Goal: Task Accomplishment & Management: Complete application form

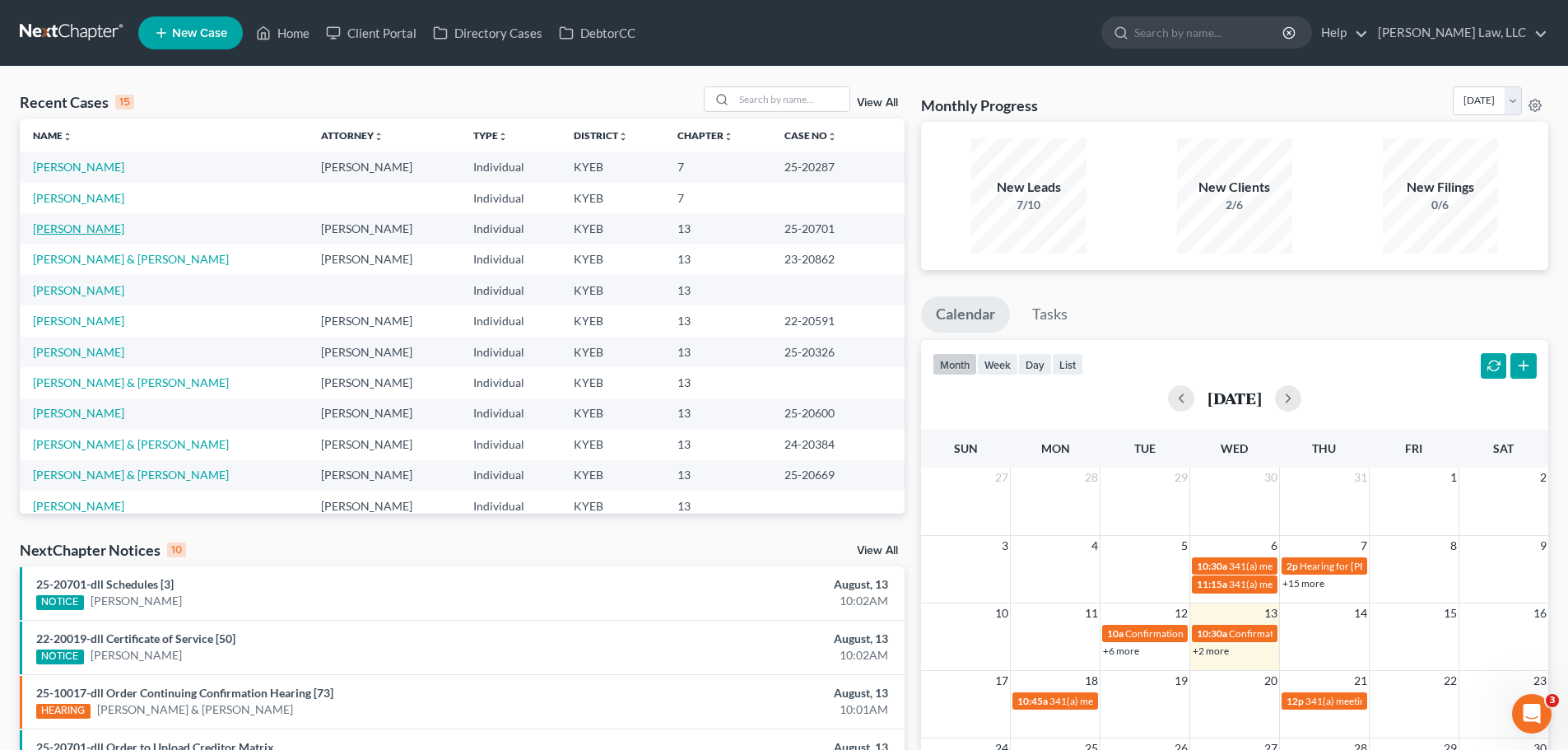
click at [38, 232] on link "[PERSON_NAME]" at bounding box center [78, 228] width 91 height 14
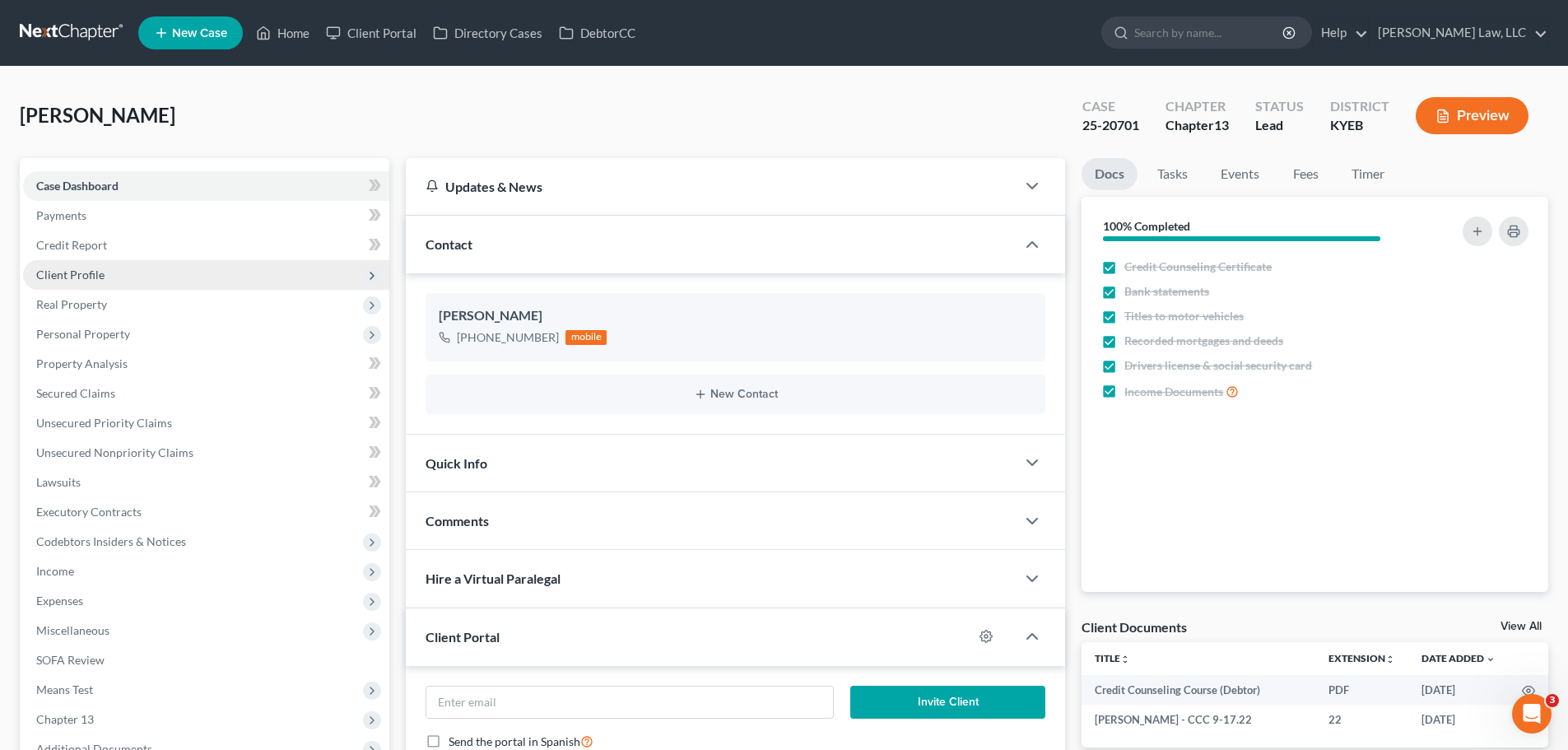
scroll to position [695, 0]
click at [76, 272] on span "Client Profile" at bounding box center [70, 274] width 68 height 14
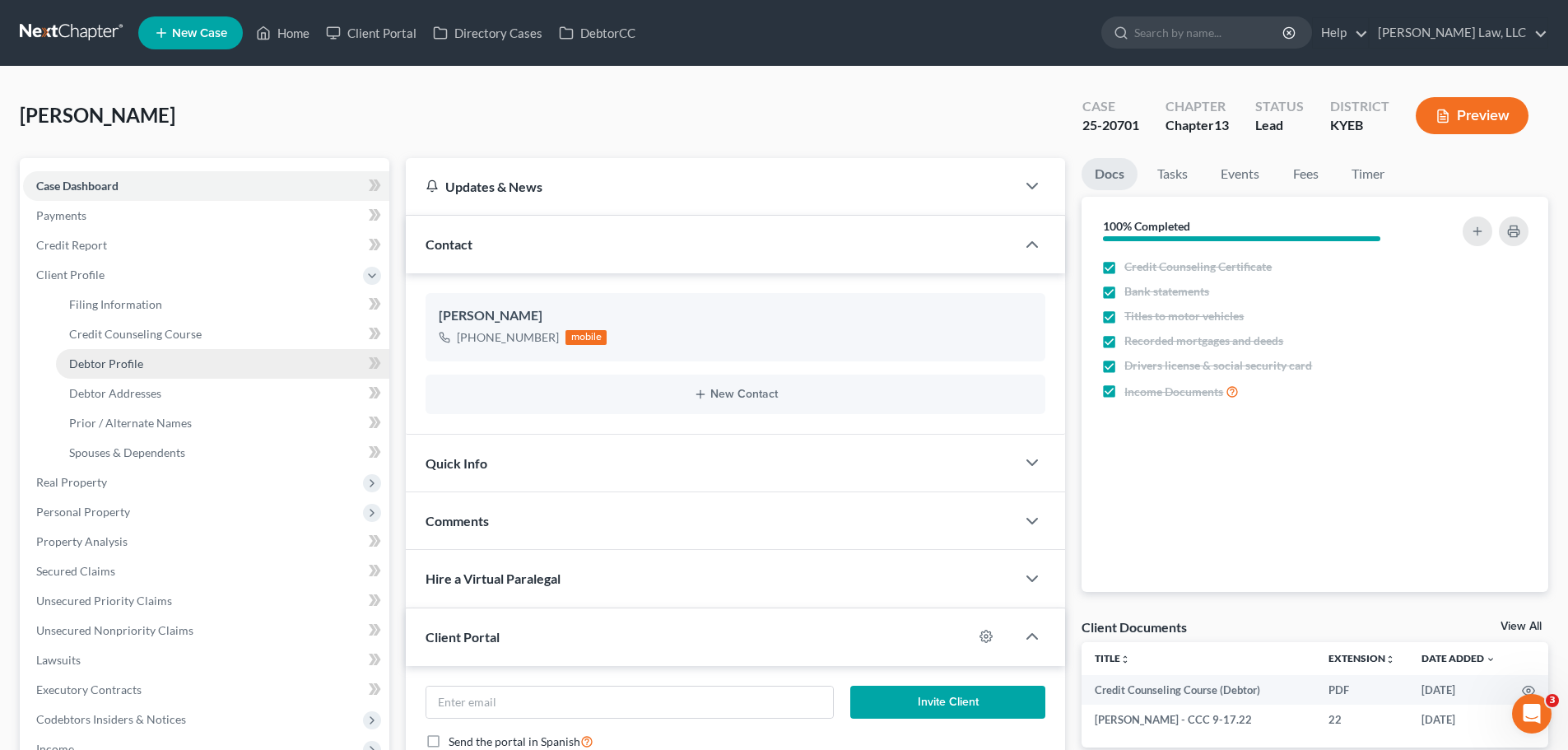
click at [120, 364] on span "Debtor Profile" at bounding box center [106, 363] width 74 height 14
select select "0"
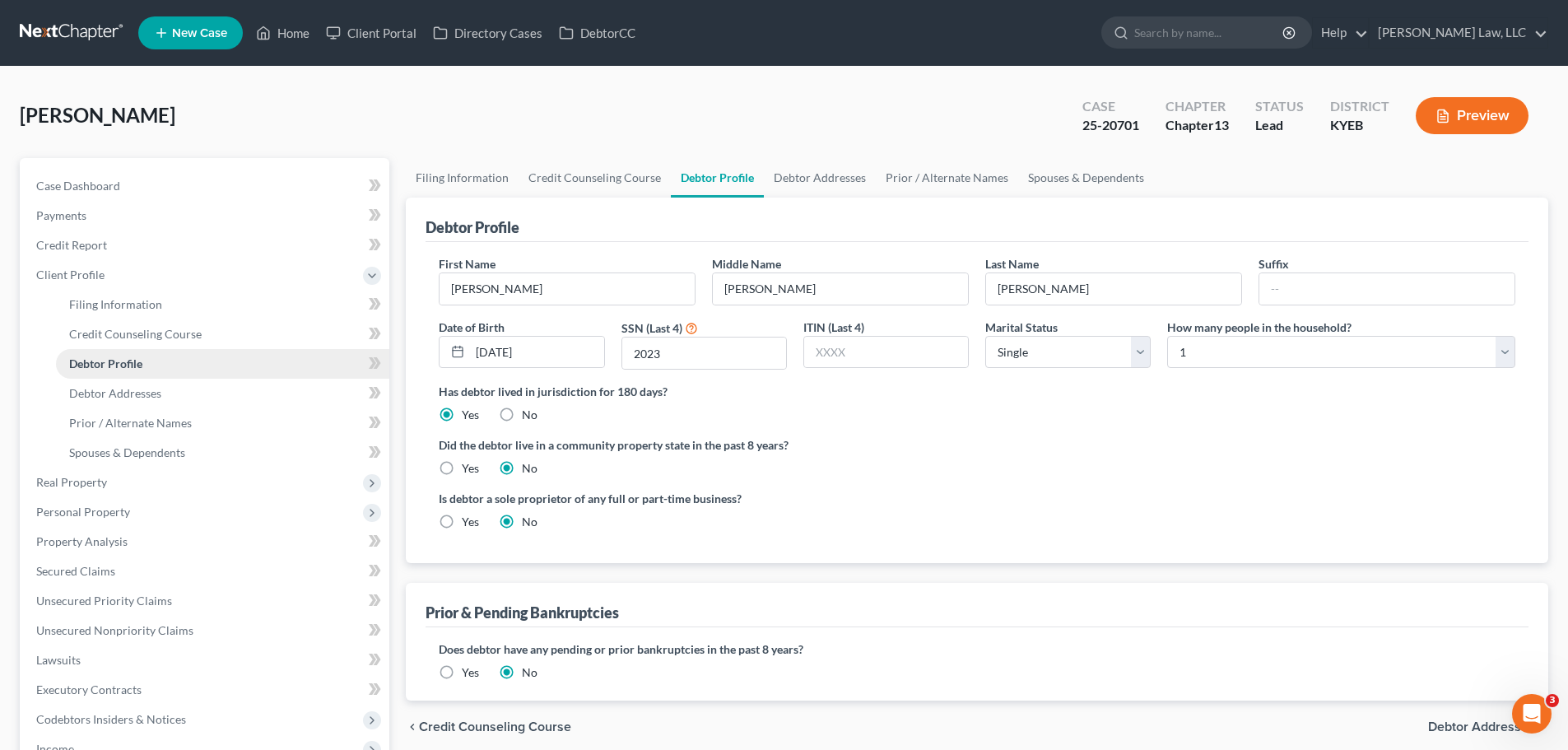
radio input "true"
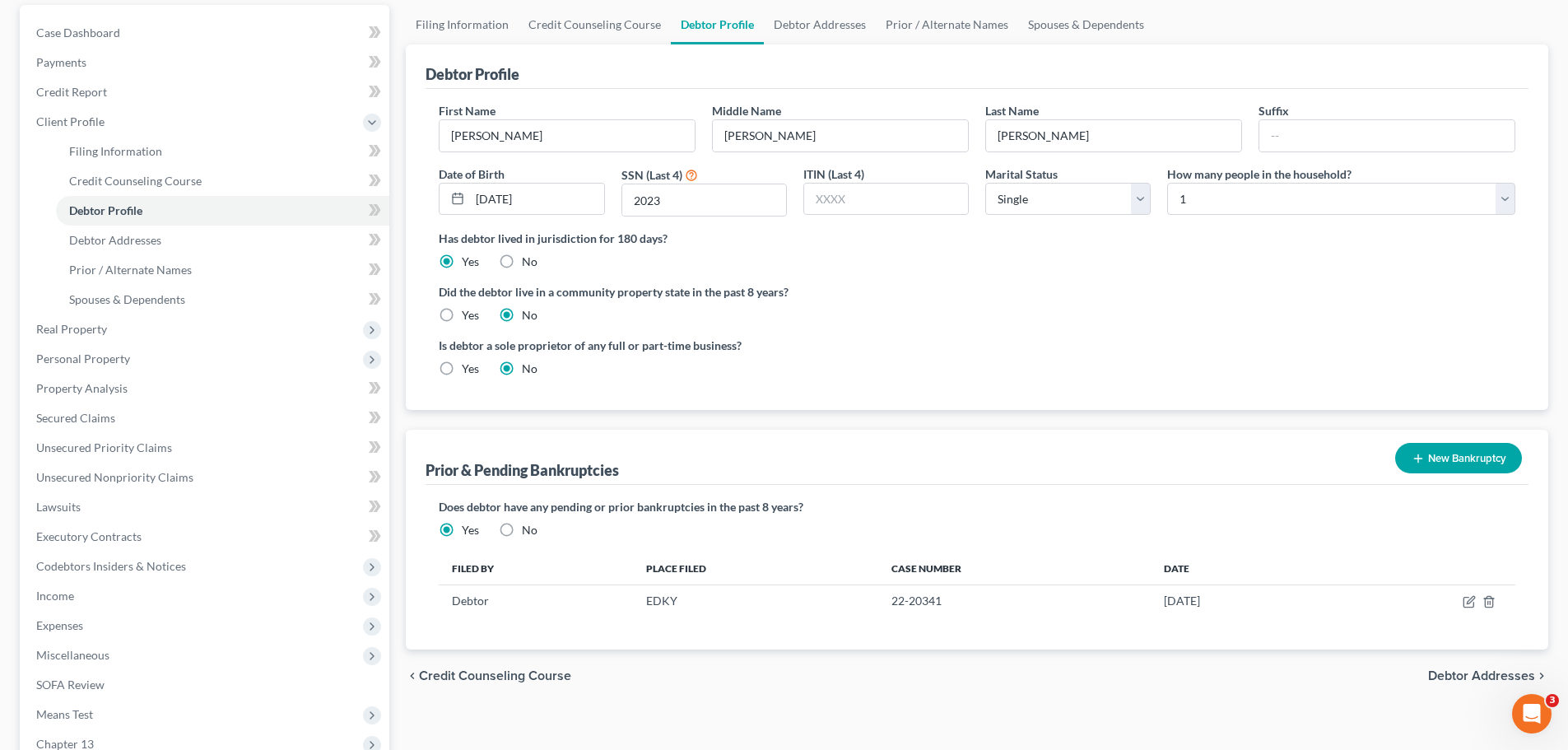
scroll to position [164, 0]
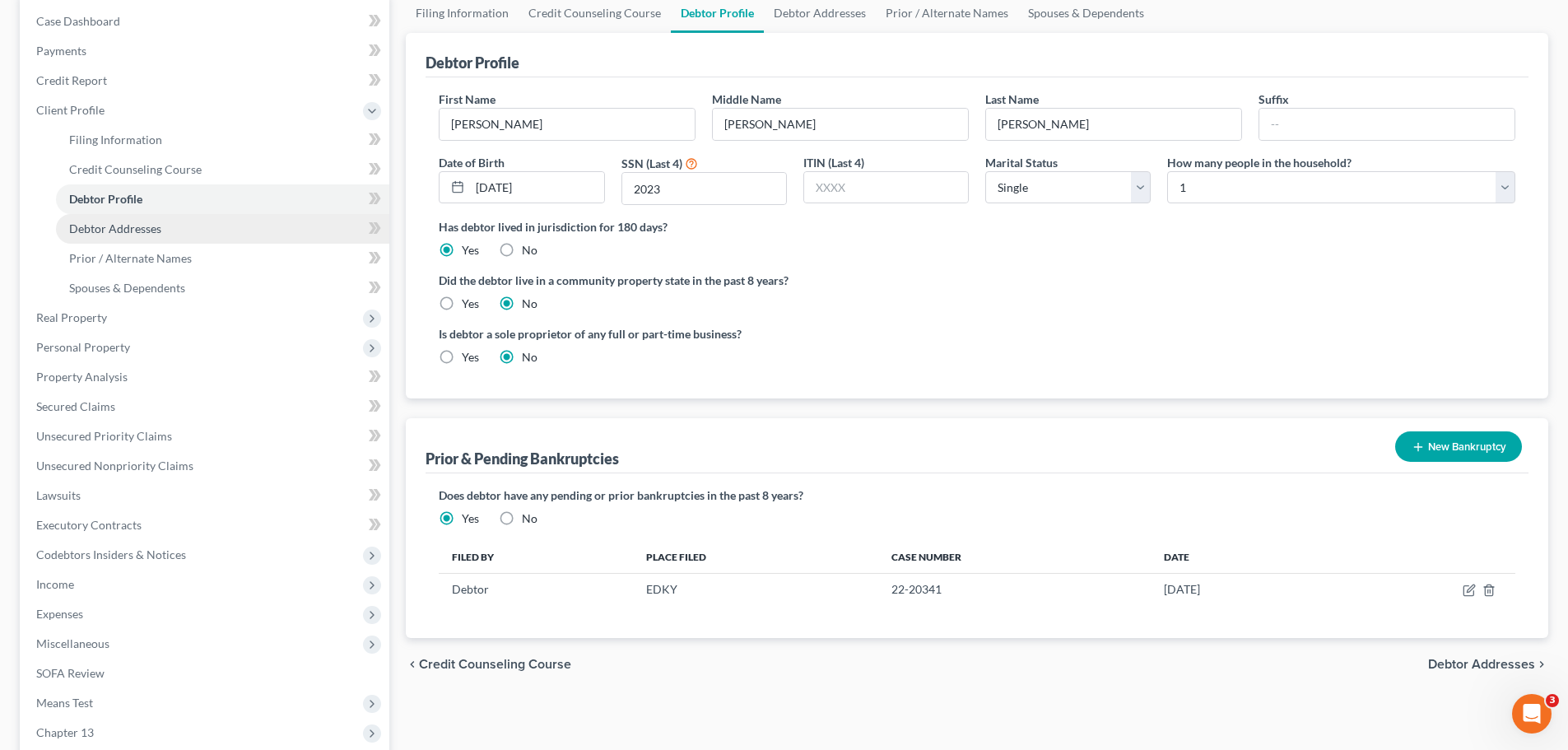
click at [145, 216] on link "Debtor Addresses" at bounding box center [223, 228] width 334 height 29
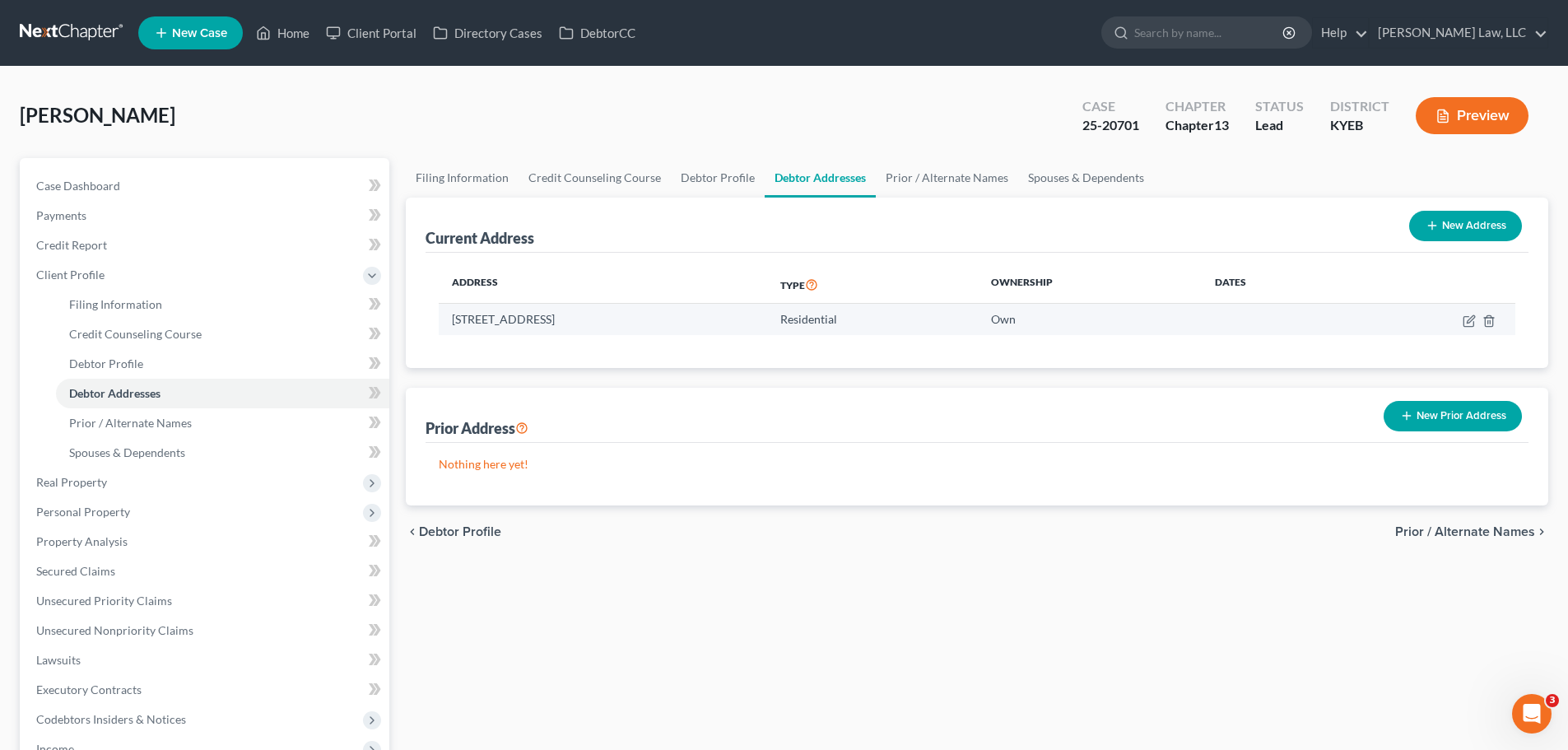
drag, startPoint x: 600, startPoint y: 321, endPoint x: 452, endPoint y: 325, distance: 148.1
click at [452, 325] on td "[STREET_ADDRESS]" at bounding box center [603, 319] width 329 height 31
click at [590, 317] on td "[STREET_ADDRESS]" at bounding box center [603, 319] width 329 height 31
drag, startPoint x: 598, startPoint y: 315, endPoint x: 495, endPoint y: 311, distance: 103.1
click at [495, 311] on td "[STREET_ADDRESS]" at bounding box center [603, 319] width 329 height 31
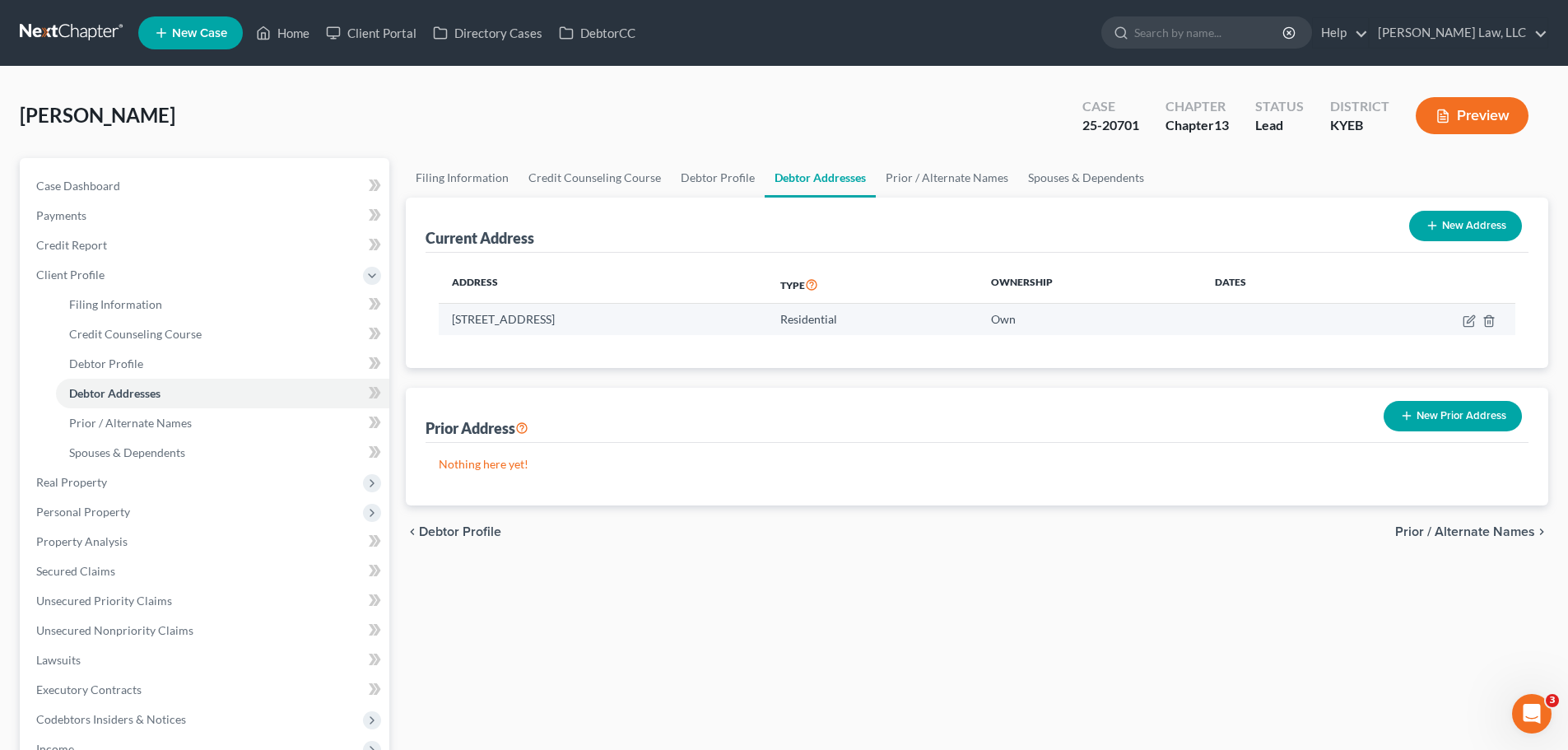
drag, startPoint x: 601, startPoint y: 318, endPoint x: 447, endPoint y: 319, distance: 154.0
click at [447, 319] on td "[STREET_ADDRESS]" at bounding box center [603, 319] width 329 height 31
copy td "[STREET_ADDRESS]"
